Goal: Task Accomplishment & Management: Use online tool/utility

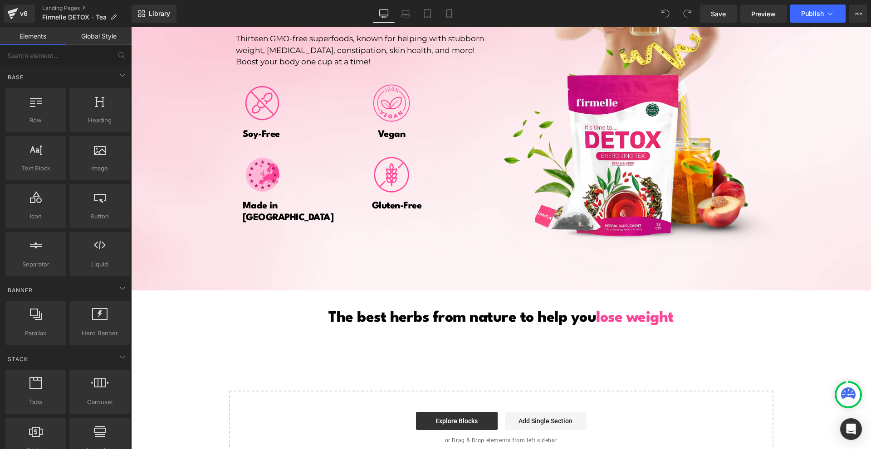
scroll to position [1557, 0]
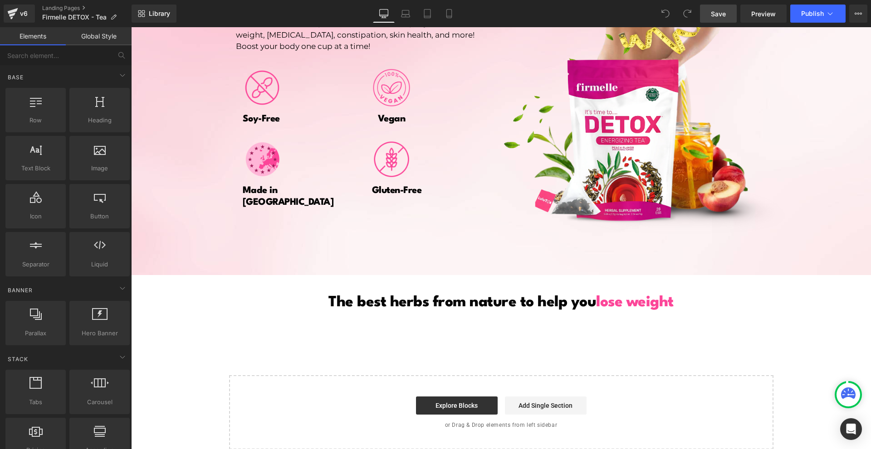
click at [721, 16] on span "Save" at bounding box center [717, 14] width 15 height 10
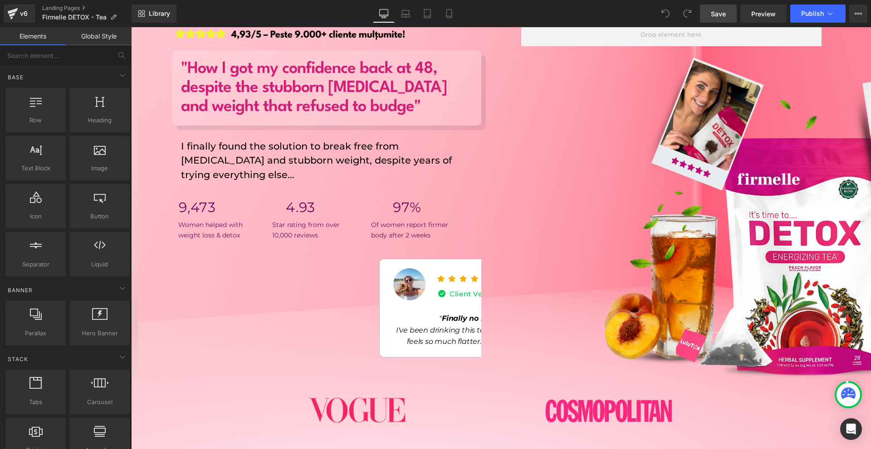
scroll to position [0, 0]
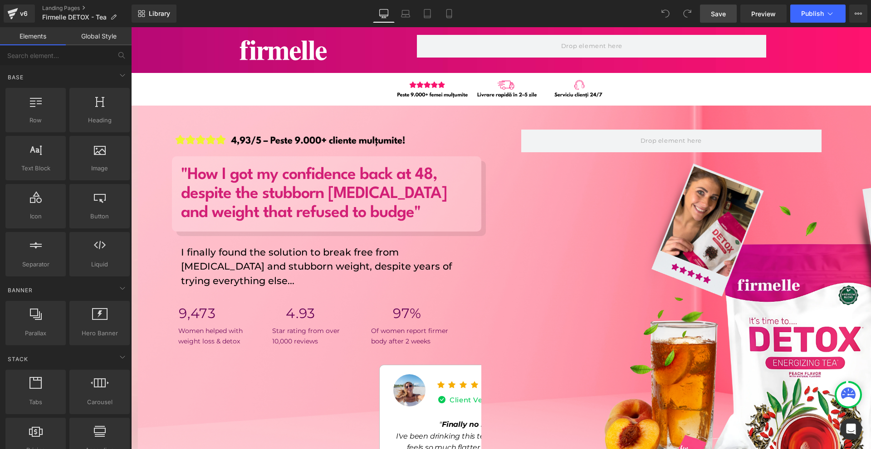
click at [723, 11] on span "Save" at bounding box center [717, 14] width 15 height 10
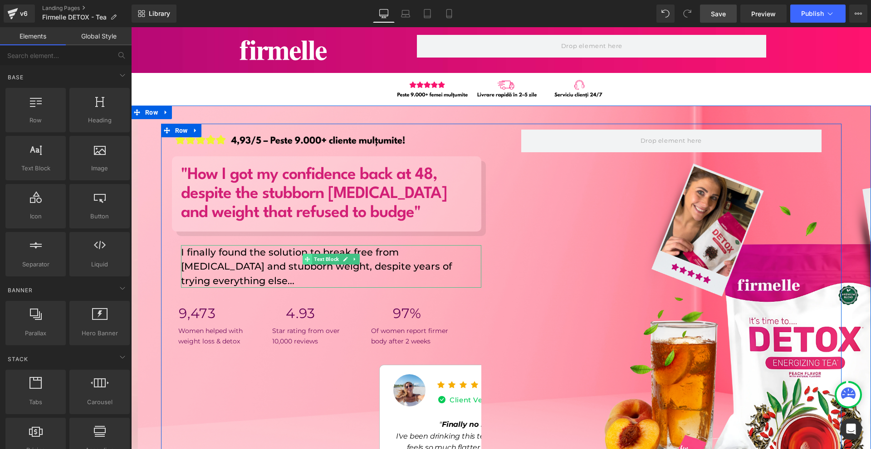
click at [305, 260] on icon at bounding box center [307, 259] width 5 height 5
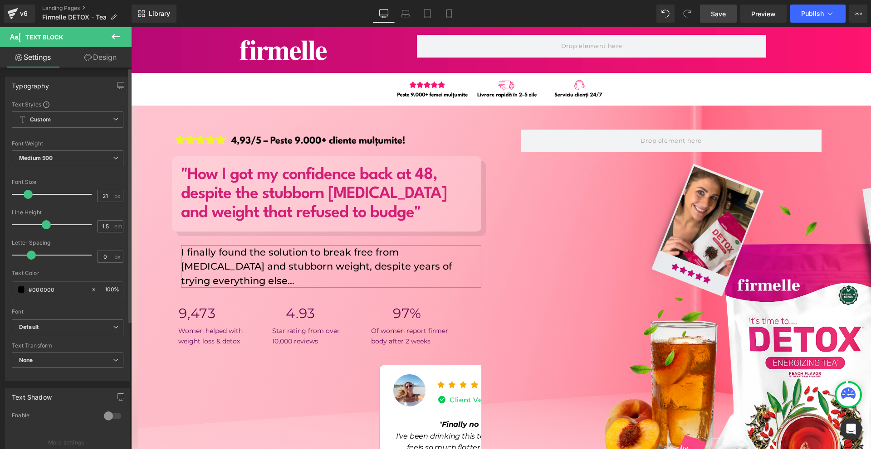
type input "20"
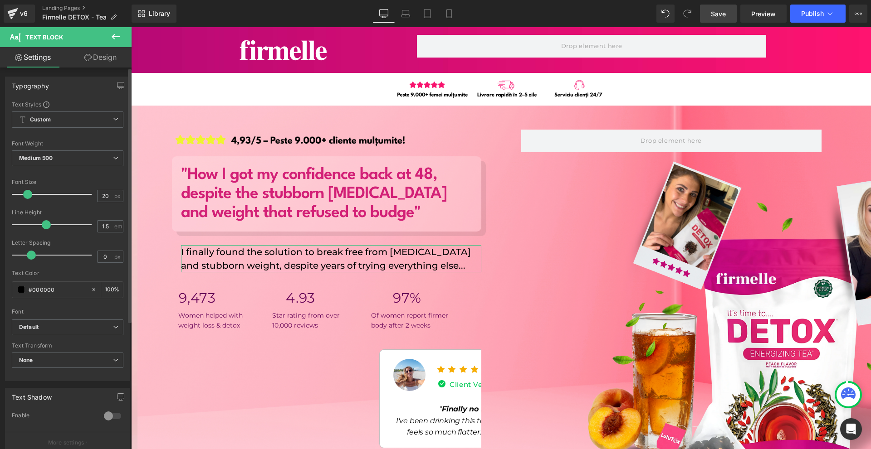
click at [28, 193] on span at bounding box center [27, 194] width 9 height 9
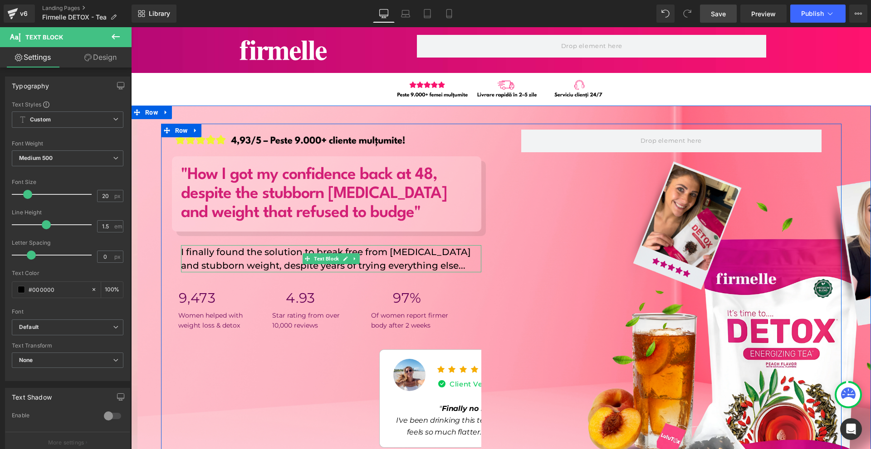
click at [184, 256] on p "I finally found the solution to break free from [MEDICAL_DATA] and stubborn wei…" at bounding box center [331, 258] width 300 height 27
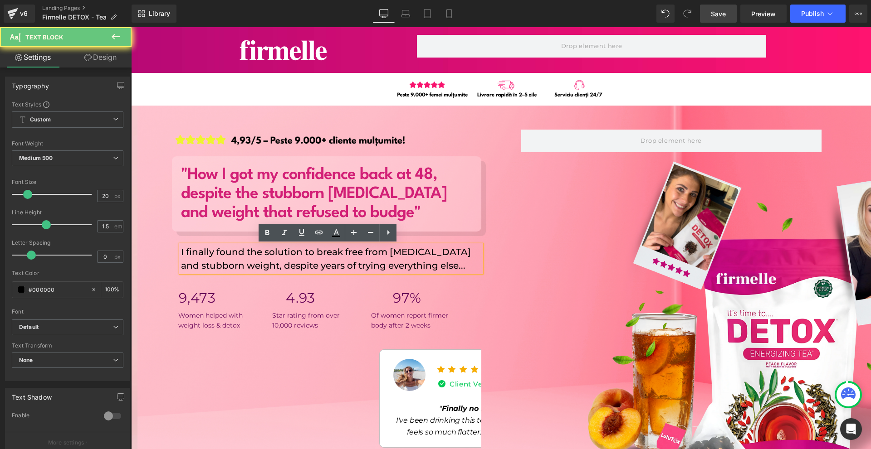
click at [181, 255] on p "I finally found the solution to break free from [MEDICAL_DATA] and stubborn wei…" at bounding box center [331, 258] width 300 height 27
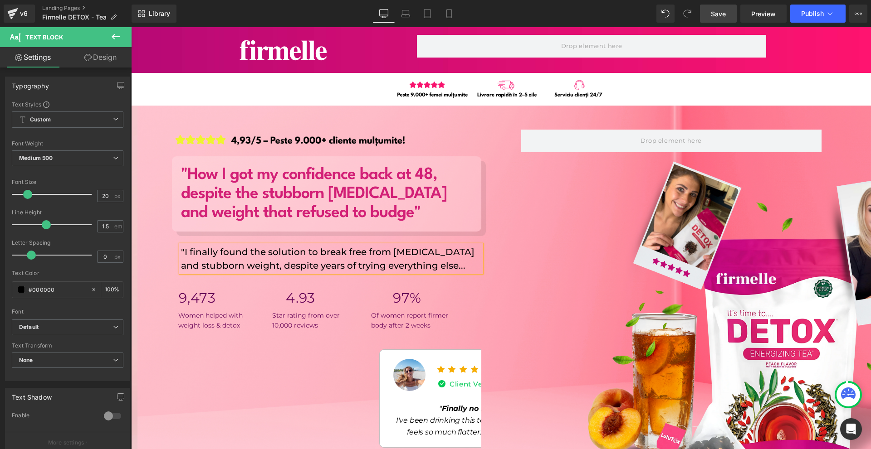
click at [441, 267] on p ""I finally found the solution to break free from [MEDICAL_DATA] and stubborn we…" at bounding box center [331, 258] width 300 height 27
click at [84, 65] on link "Design" at bounding box center [101, 57] width 66 height 20
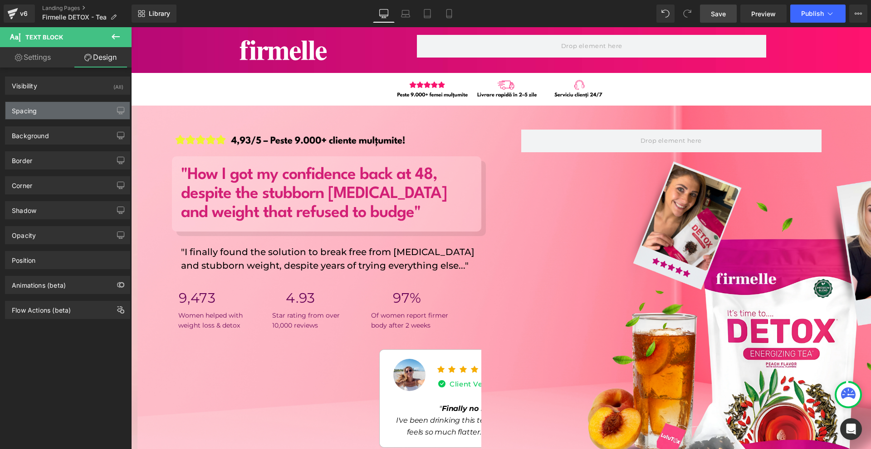
click at [56, 102] on div "Spacing" at bounding box center [67, 110] width 124 height 17
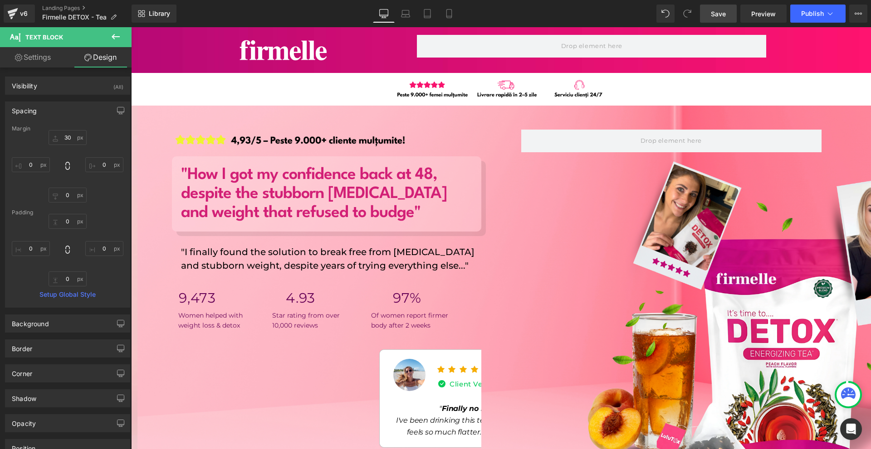
click at [43, 156] on div "30px 30 0px 0 0px 0 0px 0" at bounding box center [68, 166] width 112 height 73
click at [43, 159] on input "0" at bounding box center [31, 164] width 38 height 15
type input "-10"
click at [735, 15] on link "Save" at bounding box center [718, 14] width 37 height 18
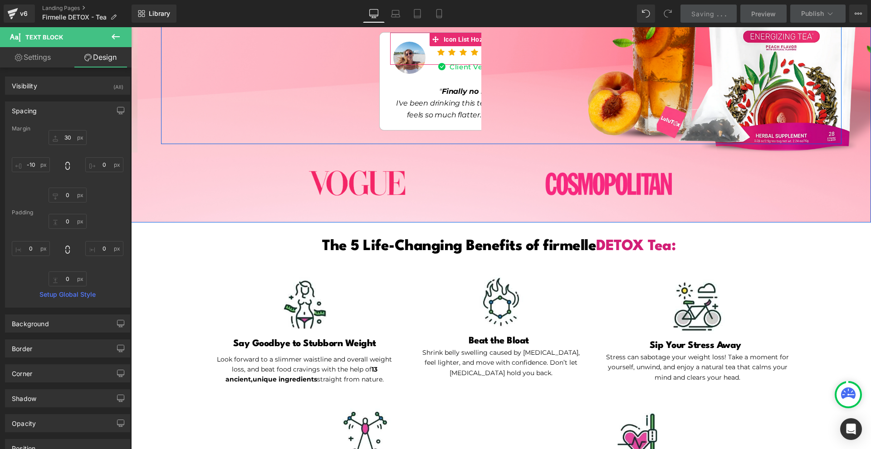
scroll to position [408, 0]
